Goal: Task Accomplishment & Management: Manage account settings

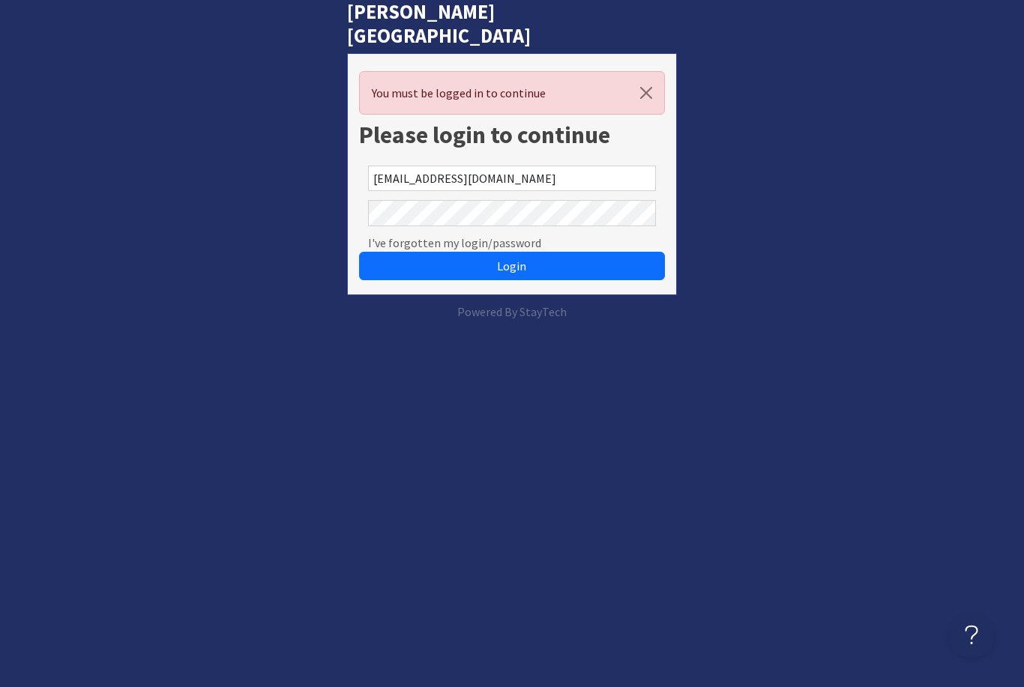
click at [511, 252] on button "Login" at bounding box center [511, 266] width 305 height 28
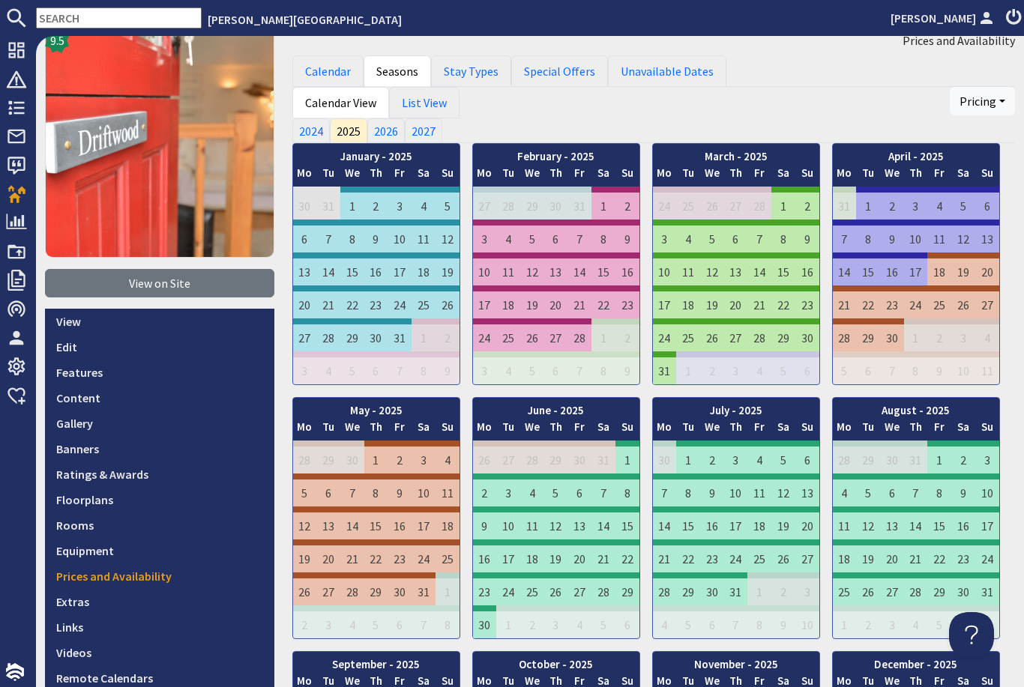
scroll to position [118, 0]
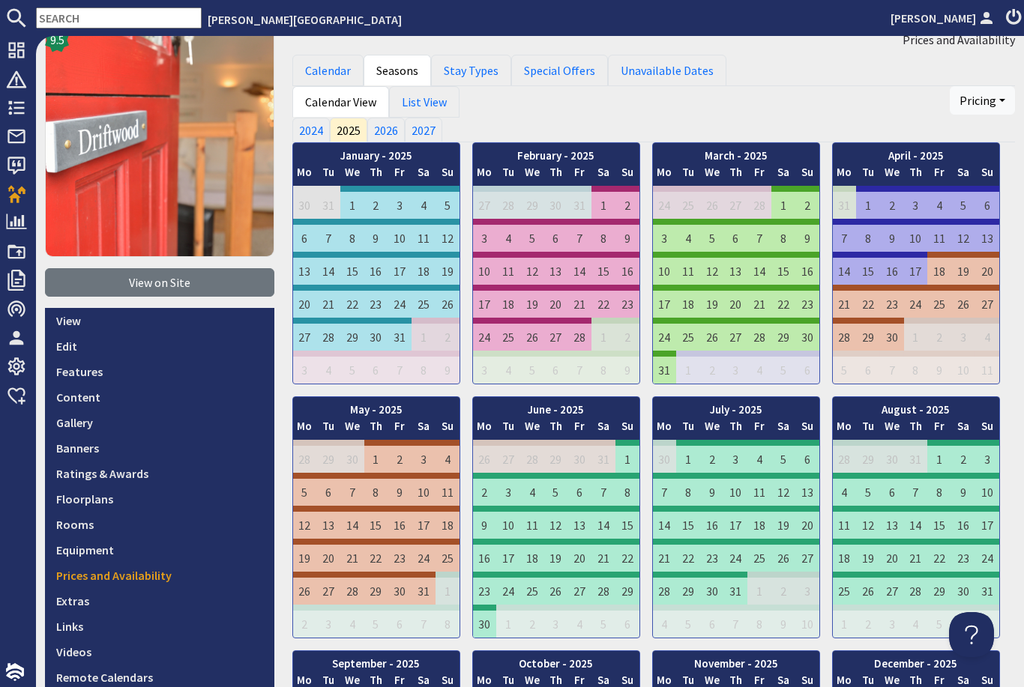
click at [146, 580] on link "Prices and Availability" at bounding box center [159, 575] width 229 height 25
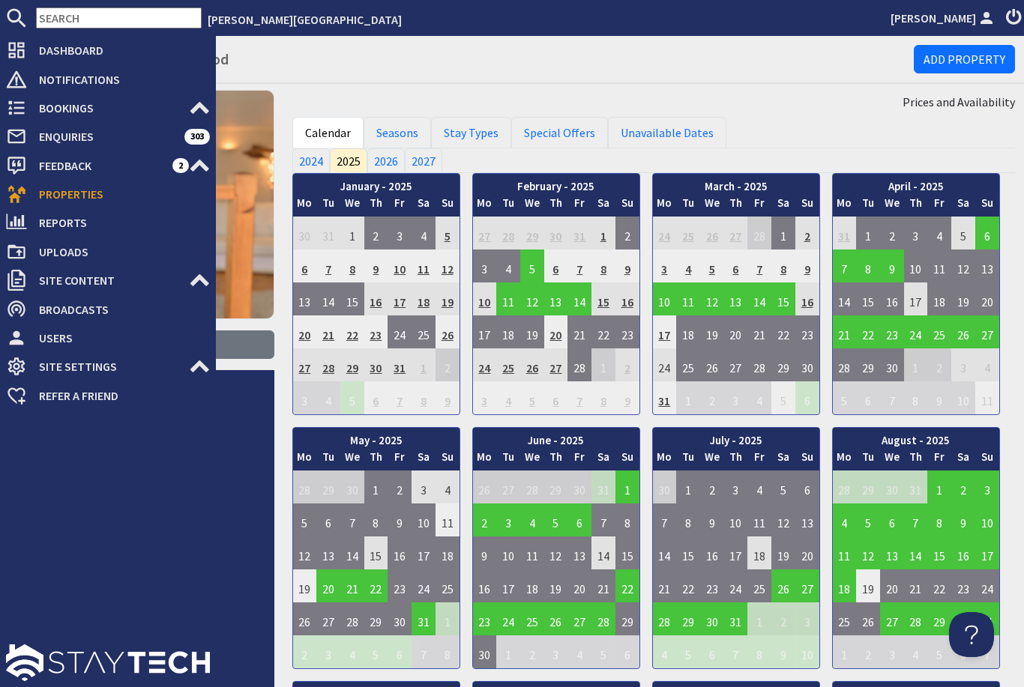
click at [28, 187] on span "Properties" at bounding box center [118, 194] width 183 height 24
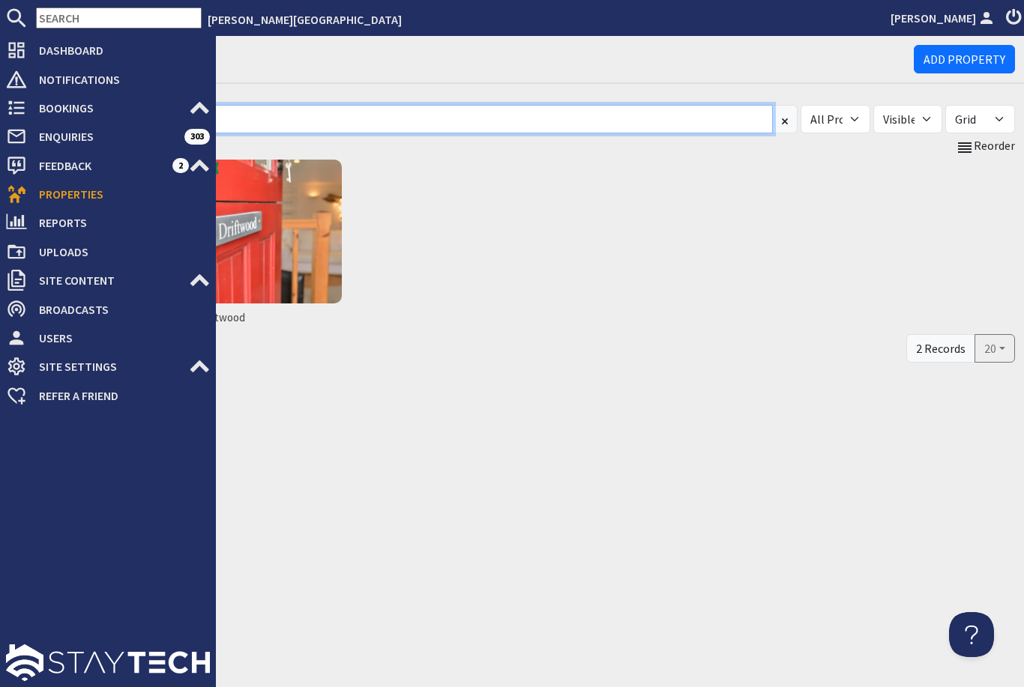
click at [424, 126] on input at bounding box center [409, 119] width 728 height 28
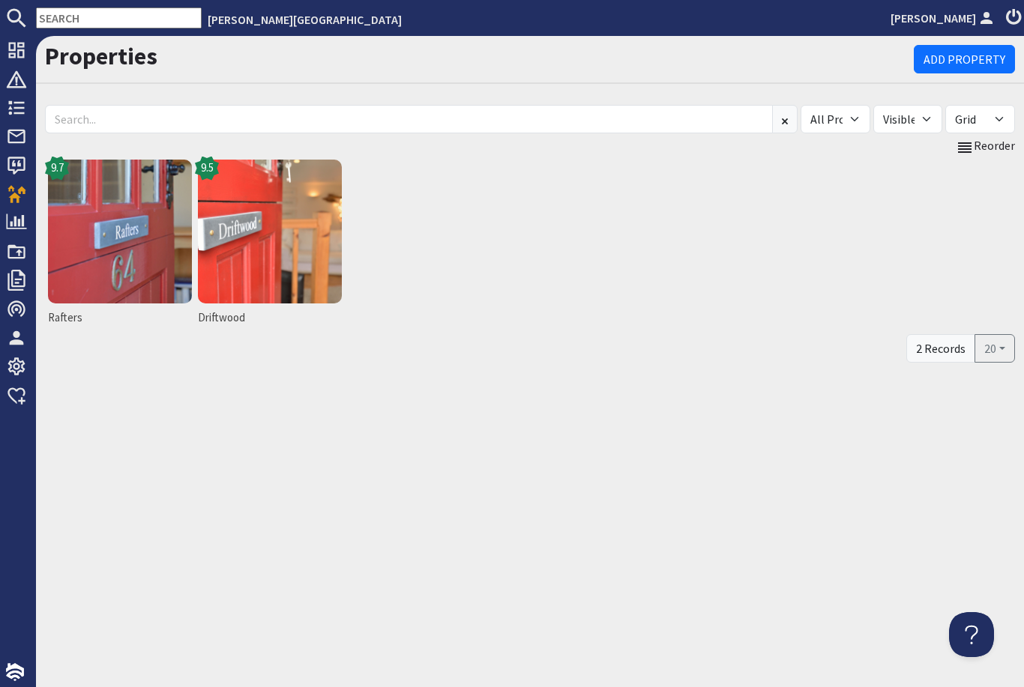
click at [131, 244] on img at bounding box center [120, 232] width 144 height 144
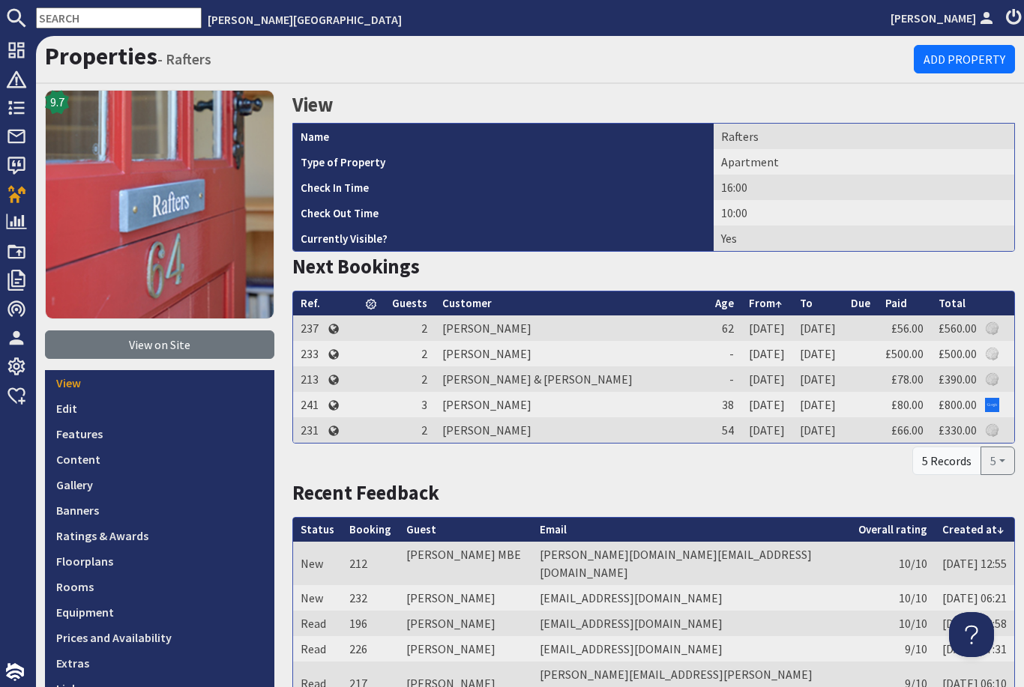
click at [155, 640] on link "Prices and Availability" at bounding box center [159, 637] width 229 height 25
